Goal: Task Accomplishment & Management: Complete application form

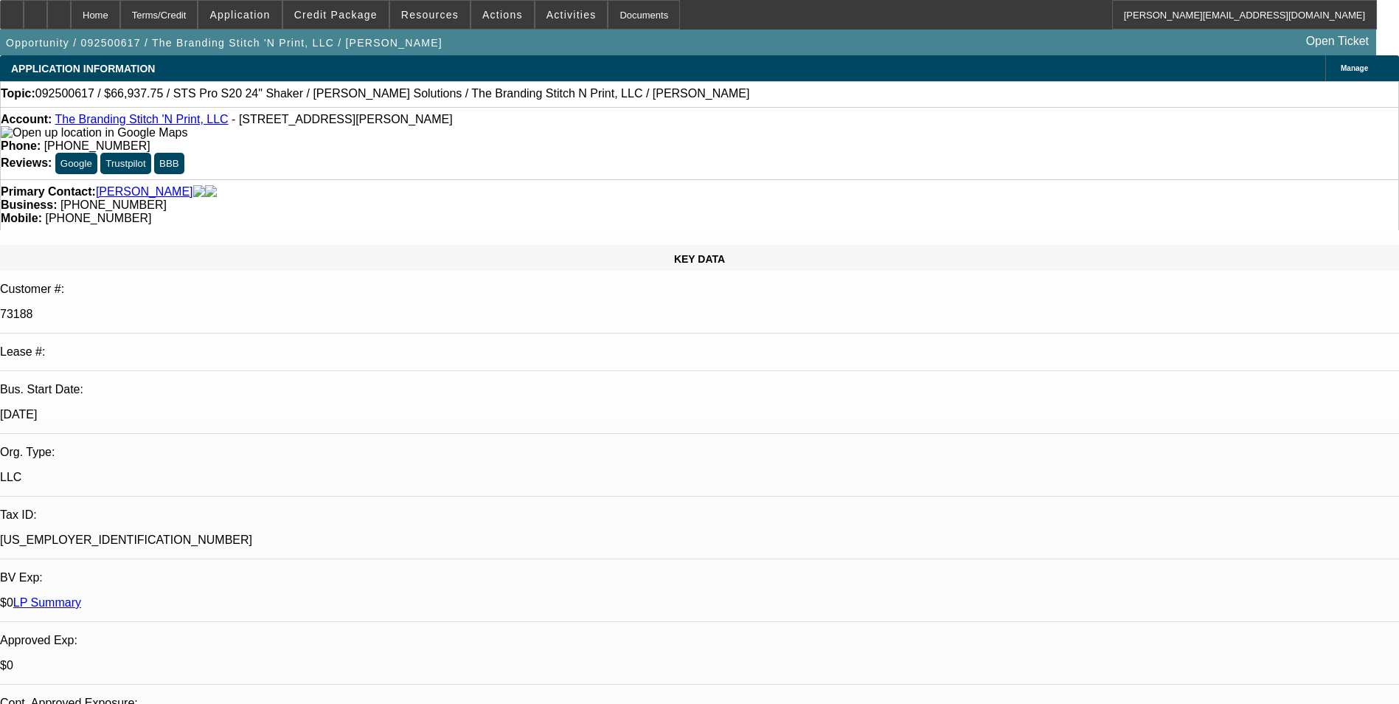
select select "0"
select select "2"
select select "0"
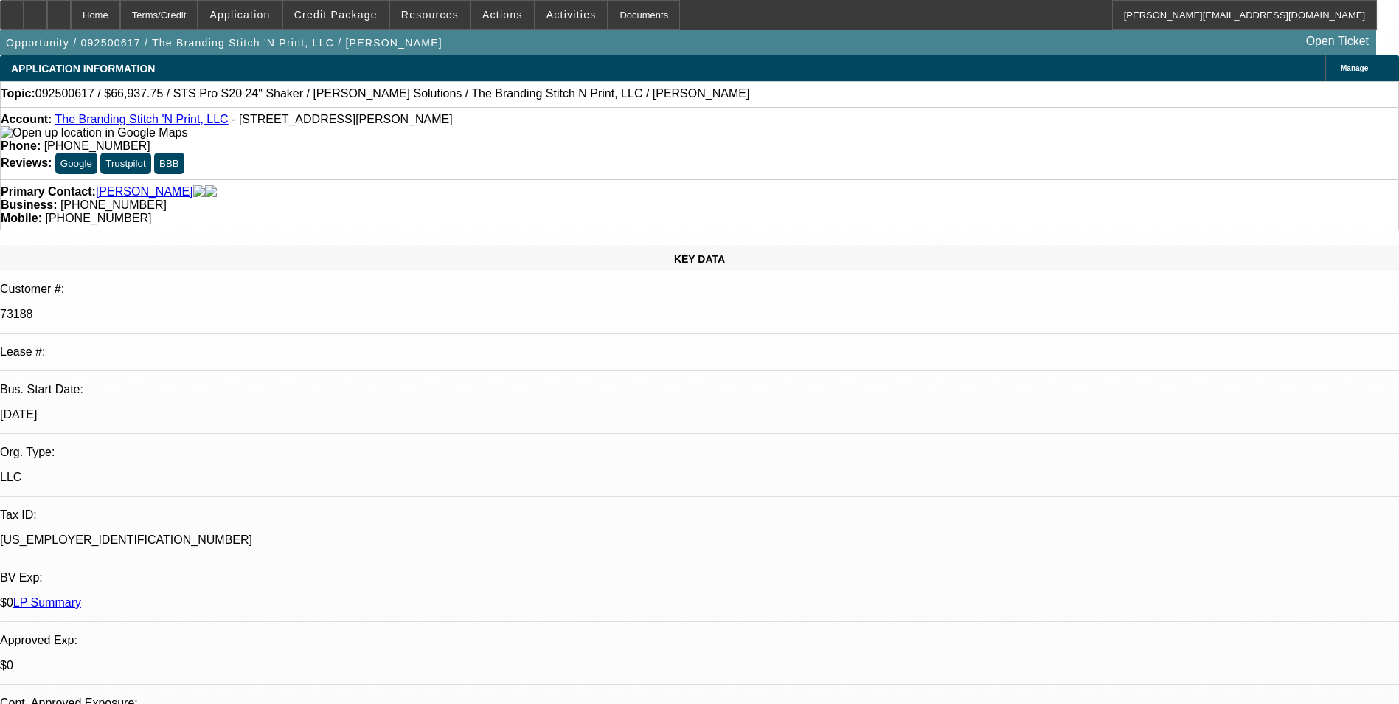
select select "0"
select select "2"
select select "0"
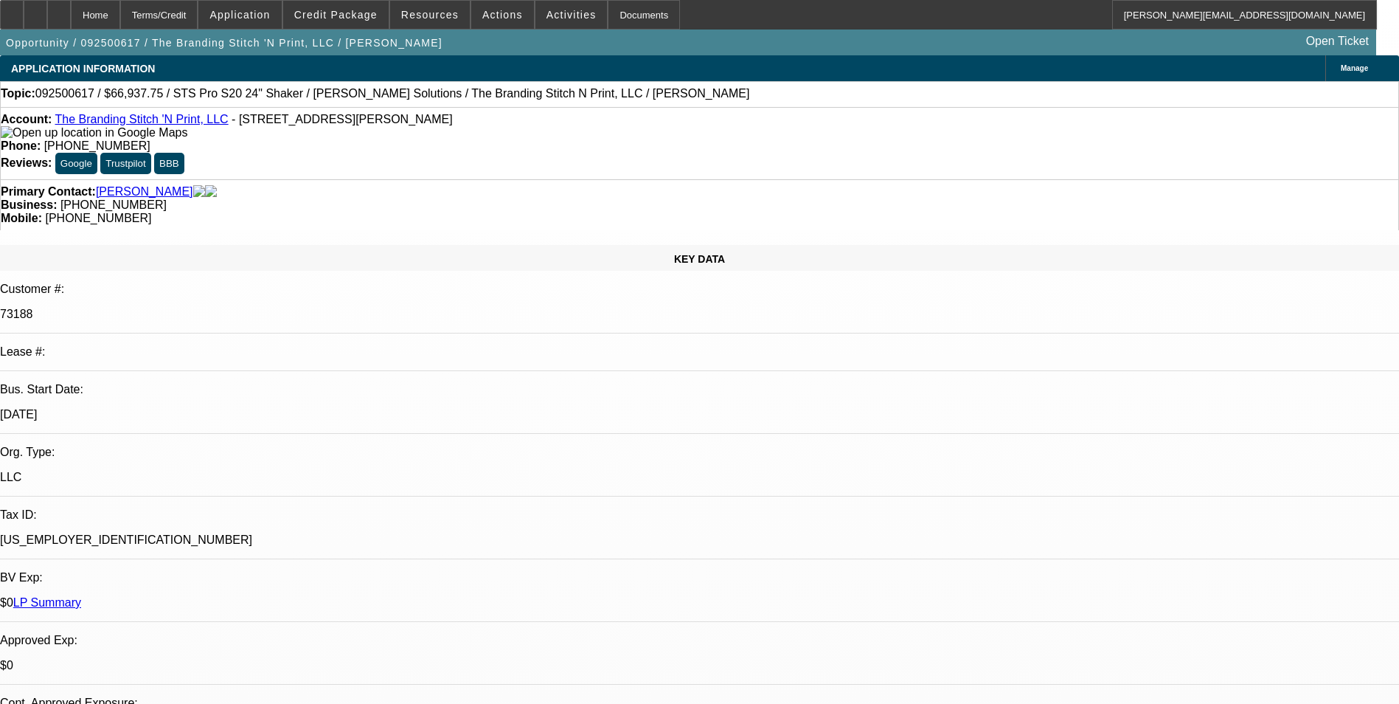
select select "0"
select select "2"
select select "0"
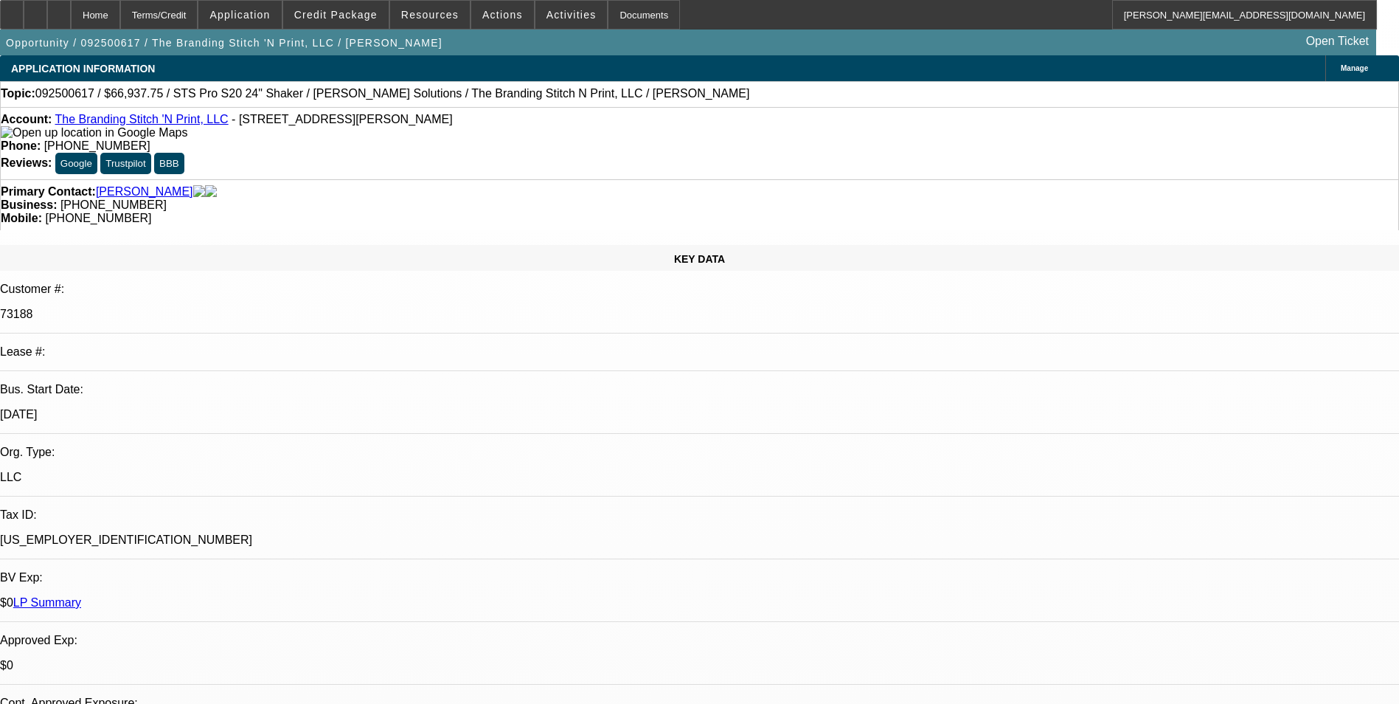
select select "2"
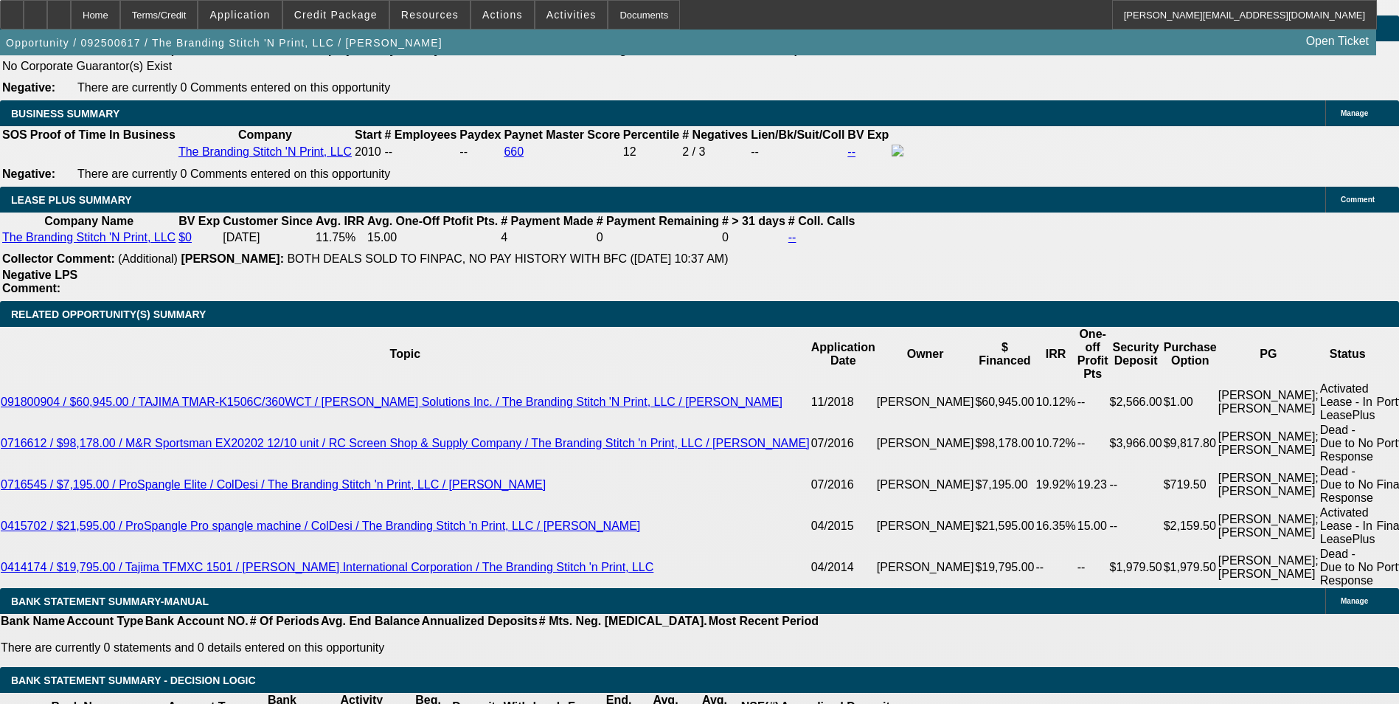
scroll to position [2656, 0]
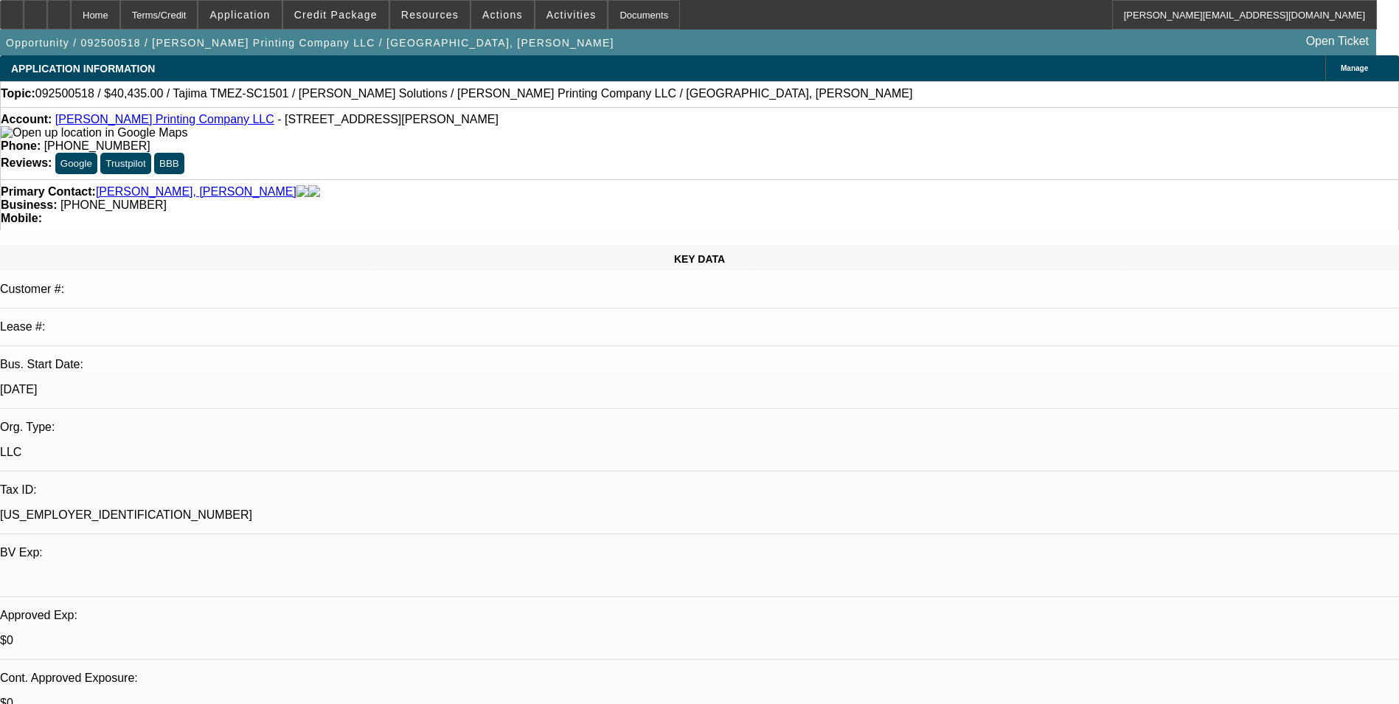
select select "0"
select select "2"
select select "0.1"
select select "4"
